Goal: Task Accomplishment & Management: Manage account settings

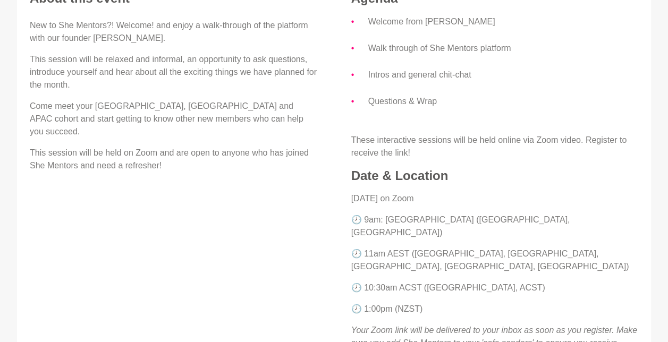
scroll to position [319, 0]
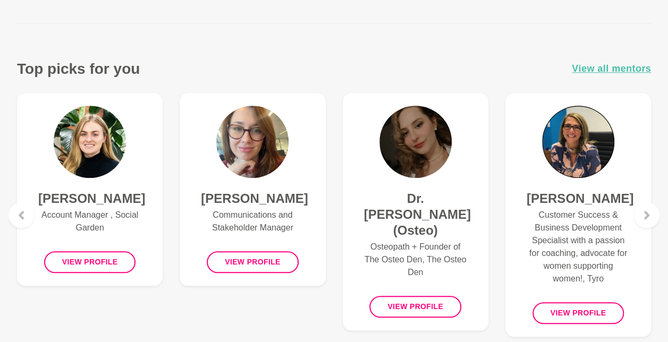
scroll to position [389, 0]
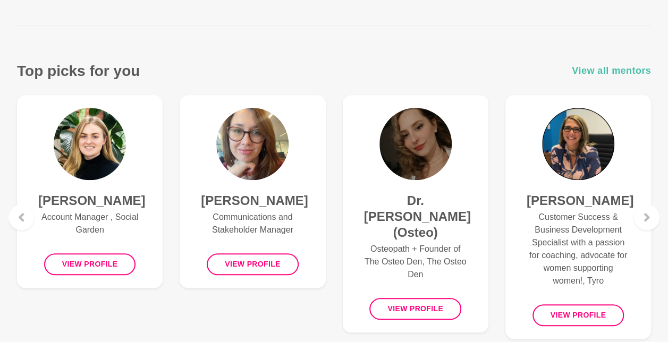
click at [599, 71] on span "View all mentors" at bounding box center [611, 70] width 79 height 15
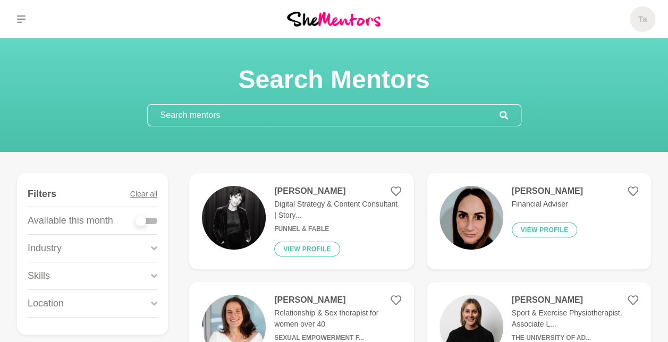
drag, startPoint x: 369, startPoint y: 1, endPoint x: 581, endPoint y: 15, distance: 212.4
click at [593, 18] on div "Ta Dashboard Profile Saved Items Messages Bookings Reviews Membership Logout Ta…" at bounding box center [556, 19] width 223 height 38
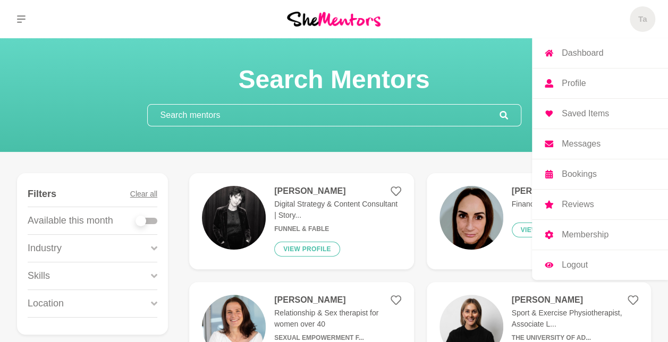
click at [637, 15] on span "Ta" at bounding box center [641, 18] width 25 height 25
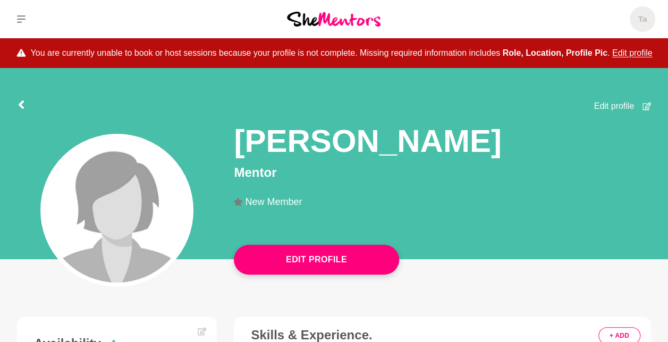
click at [129, 186] on img at bounding box center [117, 210] width 144 height 144
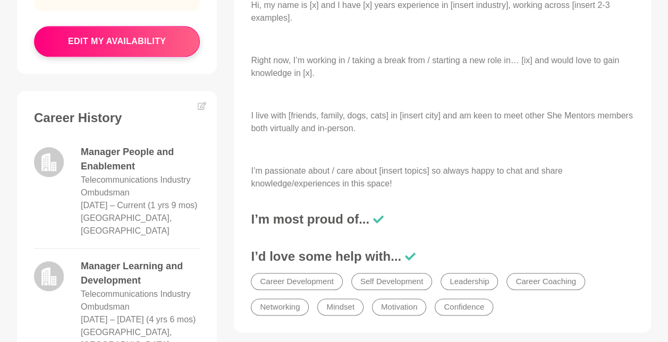
scroll to position [425, 0]
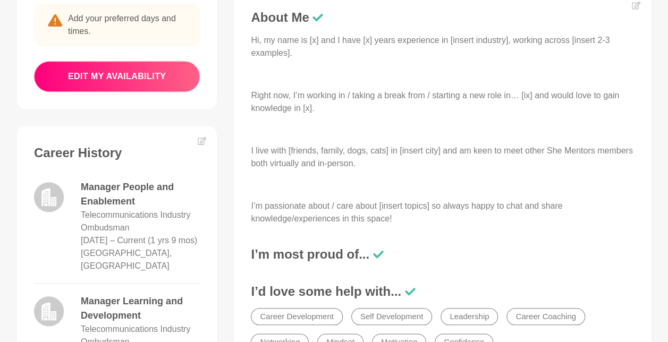
click at [151, 74] on button "edit my availability" at bounding box center [117, 76] width 166 height 31
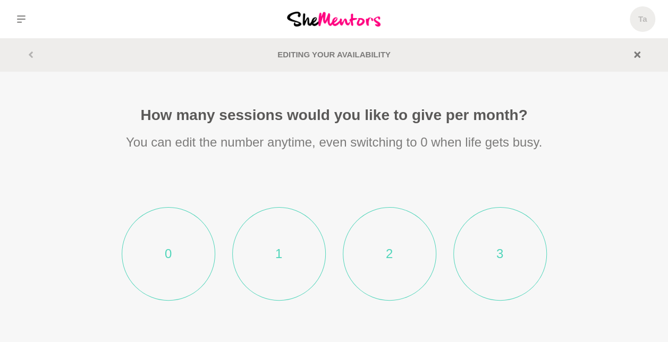
click at [512, 245] on li "3" at bounding box center [499, 253] width 93 height 93
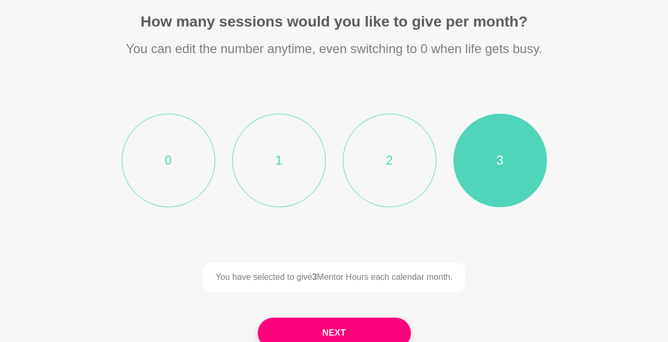
scroll to position [106, 0]
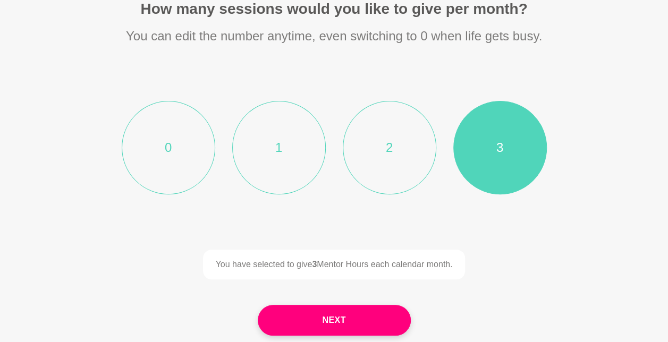
click at [385, 146] on li "2" at bounding box center [389, 147] width 93 height 93
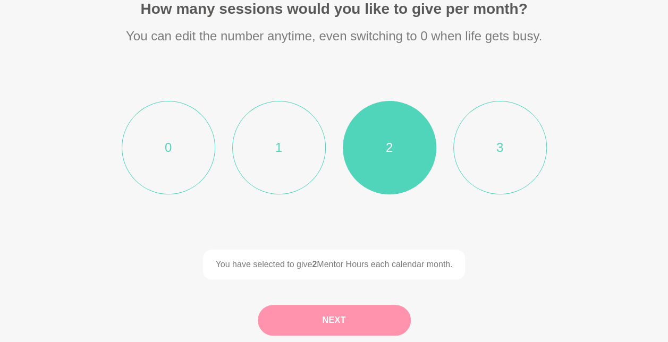
click at [349, 309] on button "Next" at bounding box center [334, 320] width 153 height 31
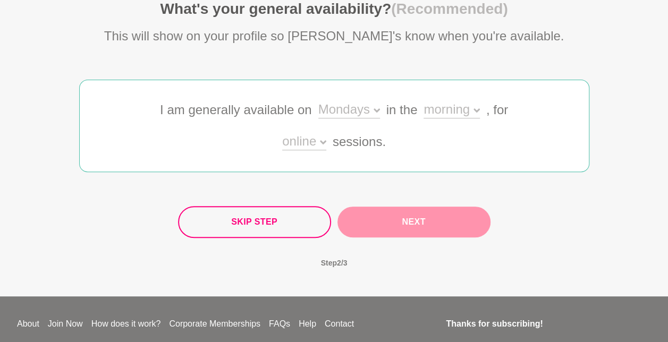
click at [370, 109] on div "Mondays" at bounding box center [349, 110] width 62 height 15
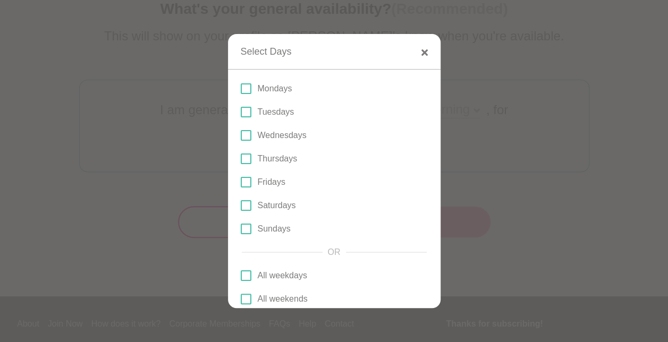
click at [278, 84] on p "Mondays" at bounding box center [275, 88] width 35 height 13
click at [241, 89] on input "Mondays" at bounding box center [241, 89] width 0 height 0
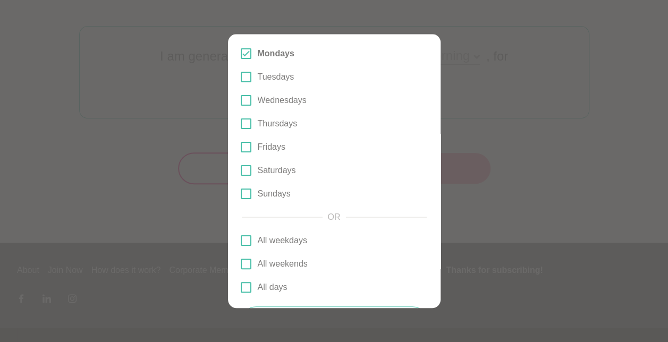
scroll to position [177, 0]
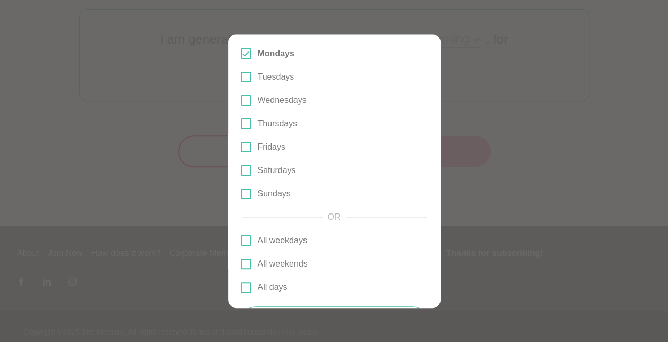
click at [250, 147] on span at bounding box center [246, 147] width 11 height 11
click at [241, 147] on input "Fridays" at bounding box center [241, 147] width 0 height 0
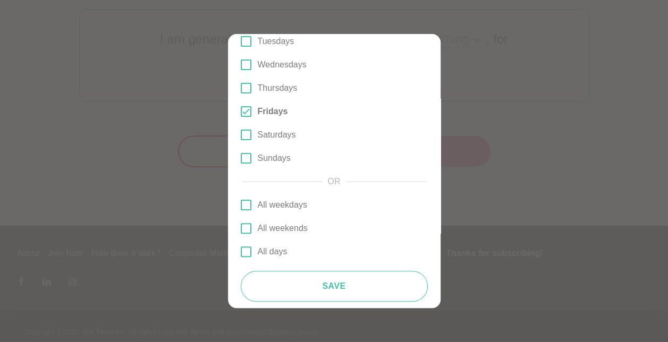
scroll to position [76, 0]
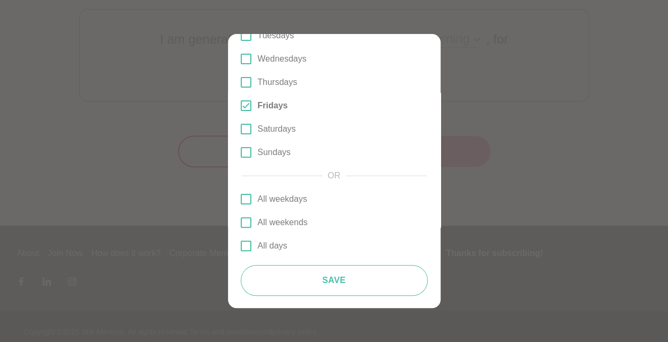
drag, startPoint x: 337, startPoint y: 272, endPoint x: 343, endPoint y: 275, distance: 6.7
click at [338, 274] on button "Save" at bounding box center [334, 280] width 187 height 31
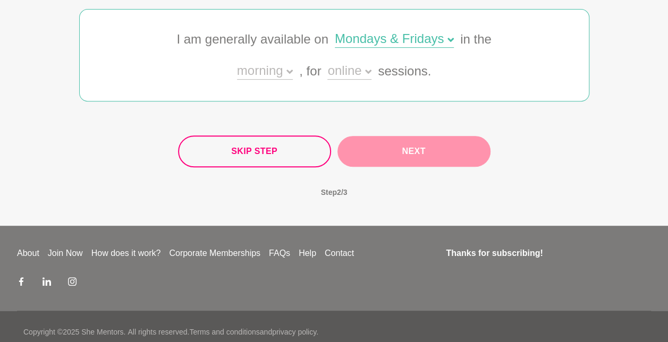
click at [397, 149] on div "Skip Step Next" at bounding box center [334, 151] width 312 height 32
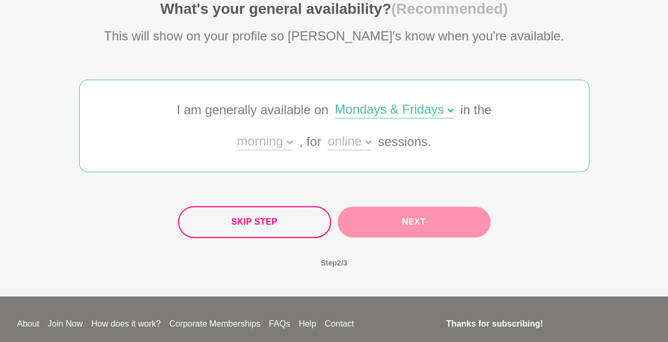
scroll to position [71, 0]
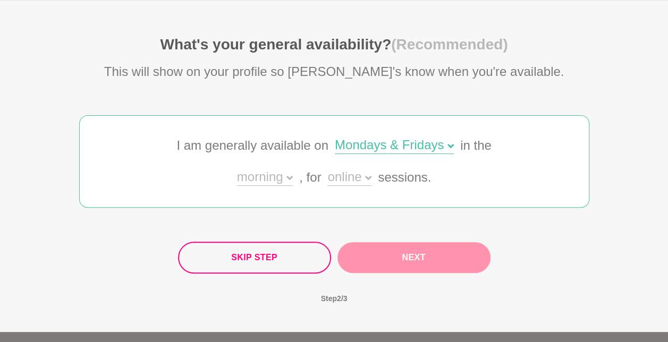
click at [354, 181] on div "online" at bounding box center [349, 178] width 44 height 15
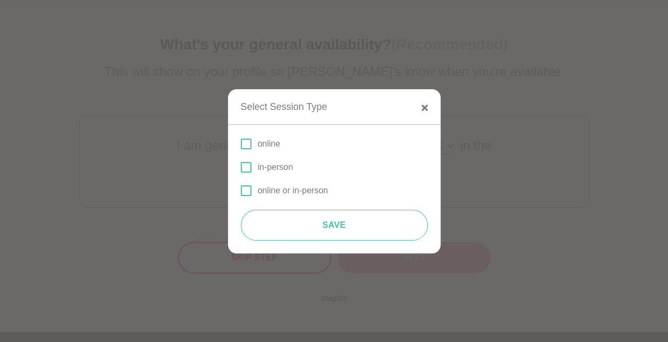
click at [274, 189] on p "online or in-person" at bounding box center [293, 190] width 71 height 13
click at [241, 191] on input "online or in-person" at bounding box center [241, 191] width 0 height 0
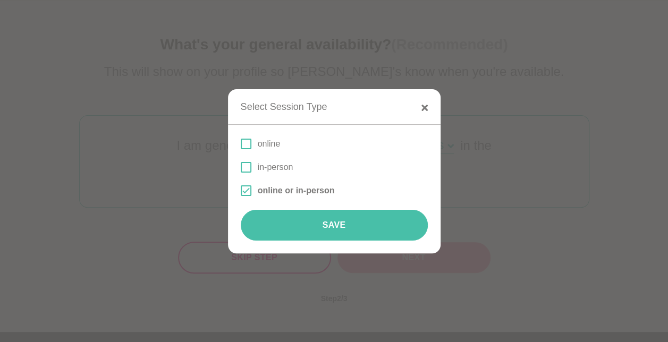
click at [339, 228] on button "Save" at bounding box center [334, 225] width 187 height 31
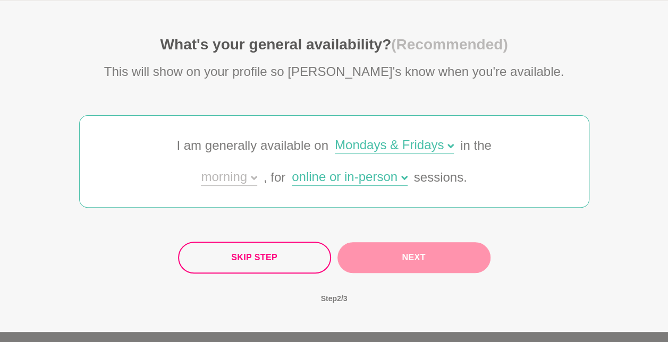
click at [241, 177] on div "morning" at bounding box center [229, 178] width 56 height 15
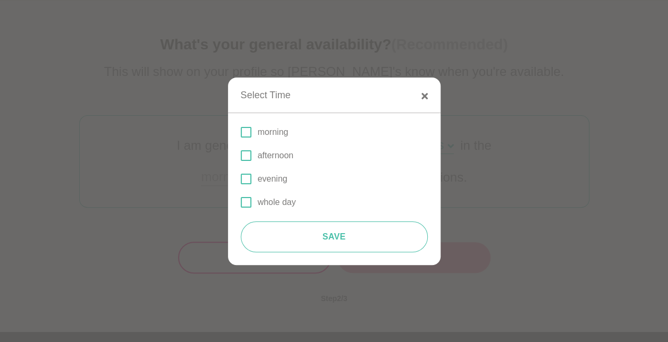
click at [265, 138] on p "morning" at bounding box center [273, 132] width 31 height 13
click at [241, 132] on input "morning" at bounding box center [241, 132] width 0 height 0
click at [261, 158] on p "afternoon" at bounding box center [276, 155] width 36 height 13
click at [241, 156] on input "afternoon" at bounding box center [241, 156] width 0 height 0
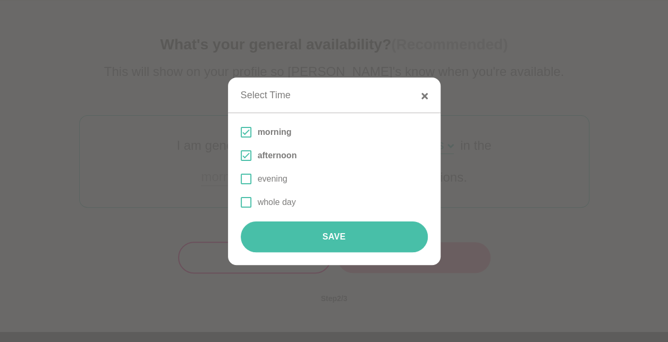
click at [346, 233] on button "Save" at bounding box center [334, 236] width 187 height 31
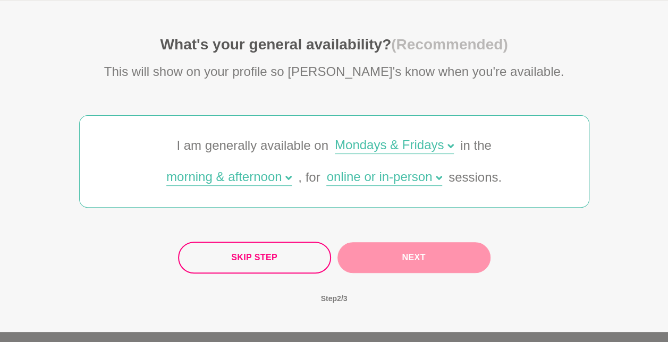
click at [403, 248] on button "Next" at bounding box center [413, 257] width 153 height 31
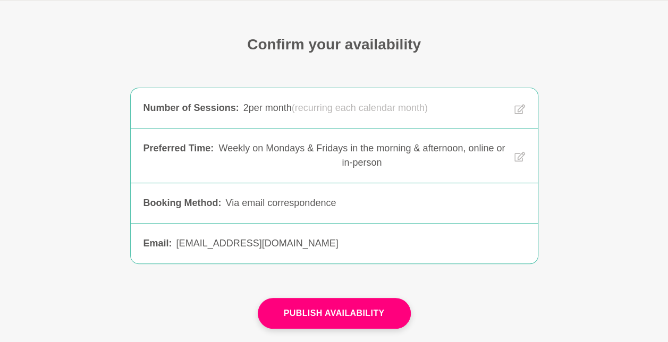
click at [335, 318] on button "Publish Availability" at bounding box center [334, 313] width 153 height 31
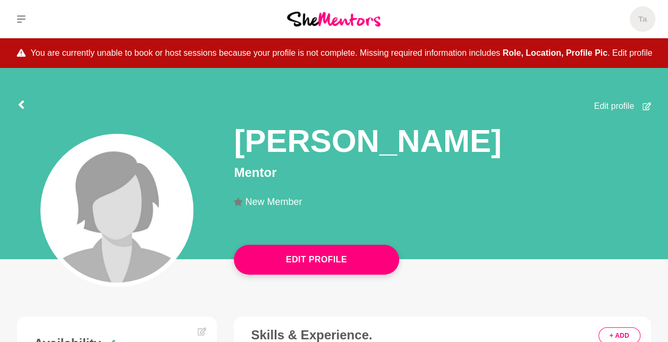
click at [628, 48] on button "Edit profile" at bounding box center [632, 53] width 40 height 13
